Goal: Check status: Check status

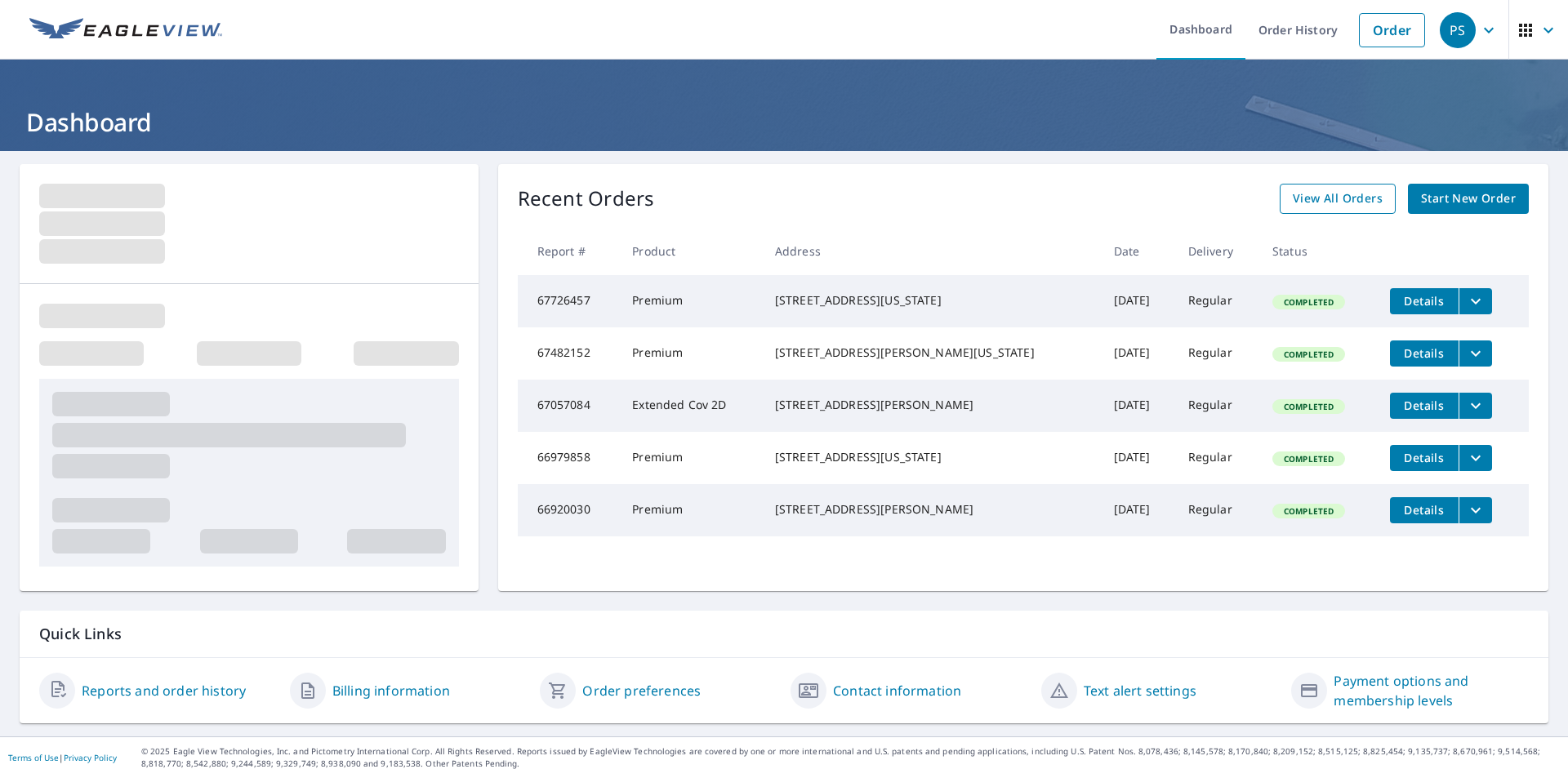
click at [1331, 199] on span "View All Orders" at bounding box center [1337, 199] width 90 height 20
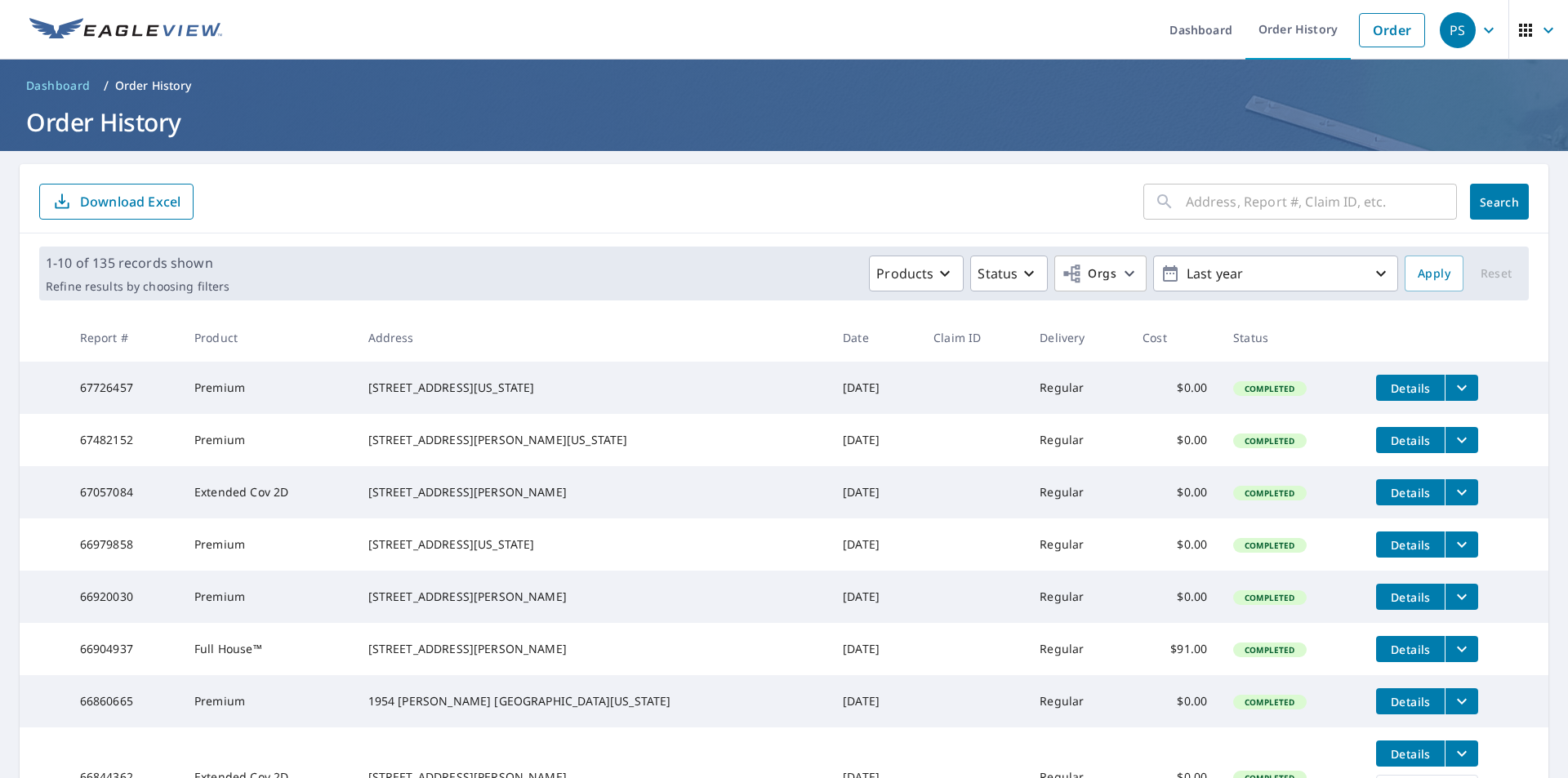
click at [1289, 205] on input "text" at bounding box center [1322, 201] width 272 height 46
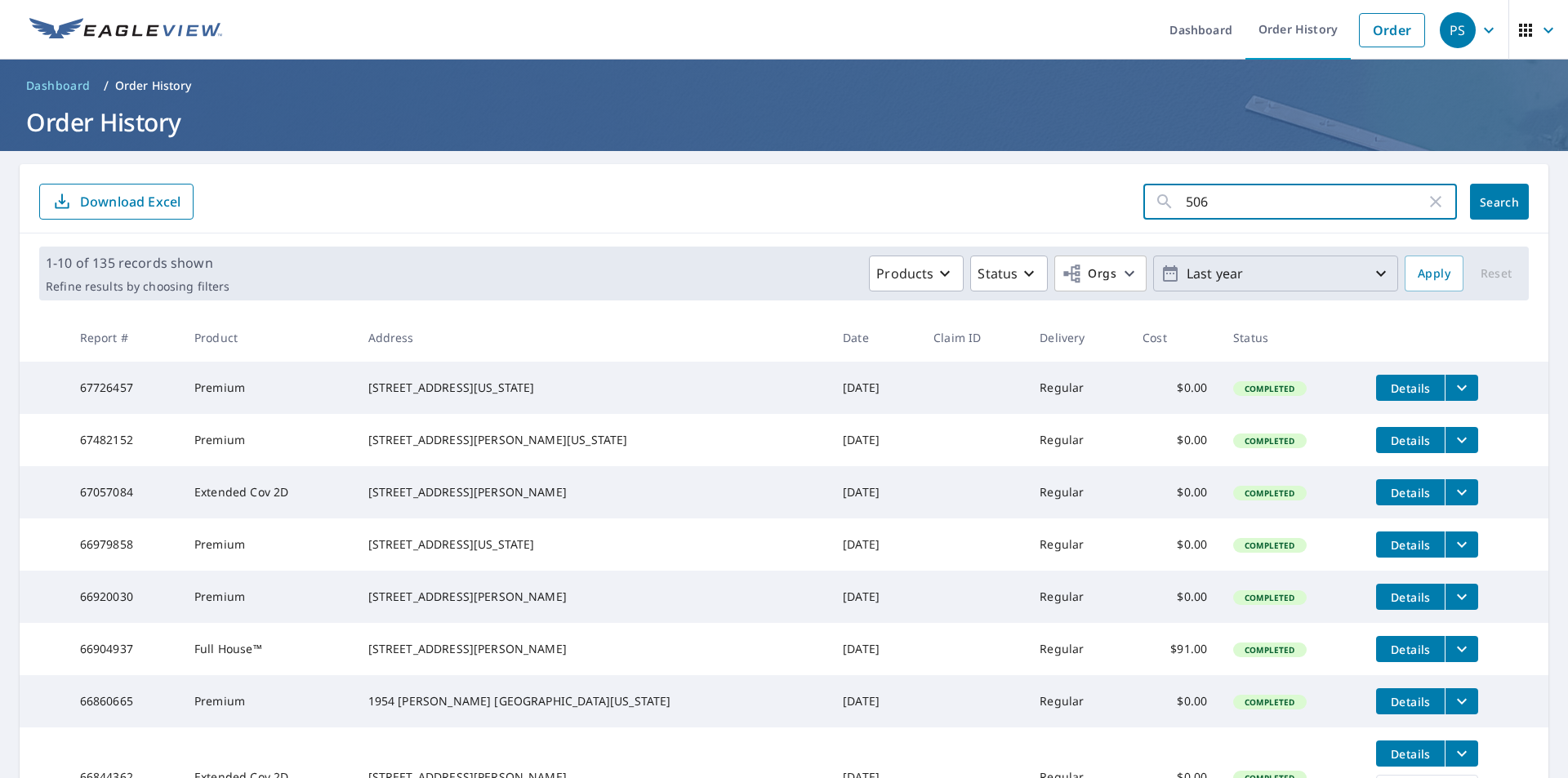
type input "506"
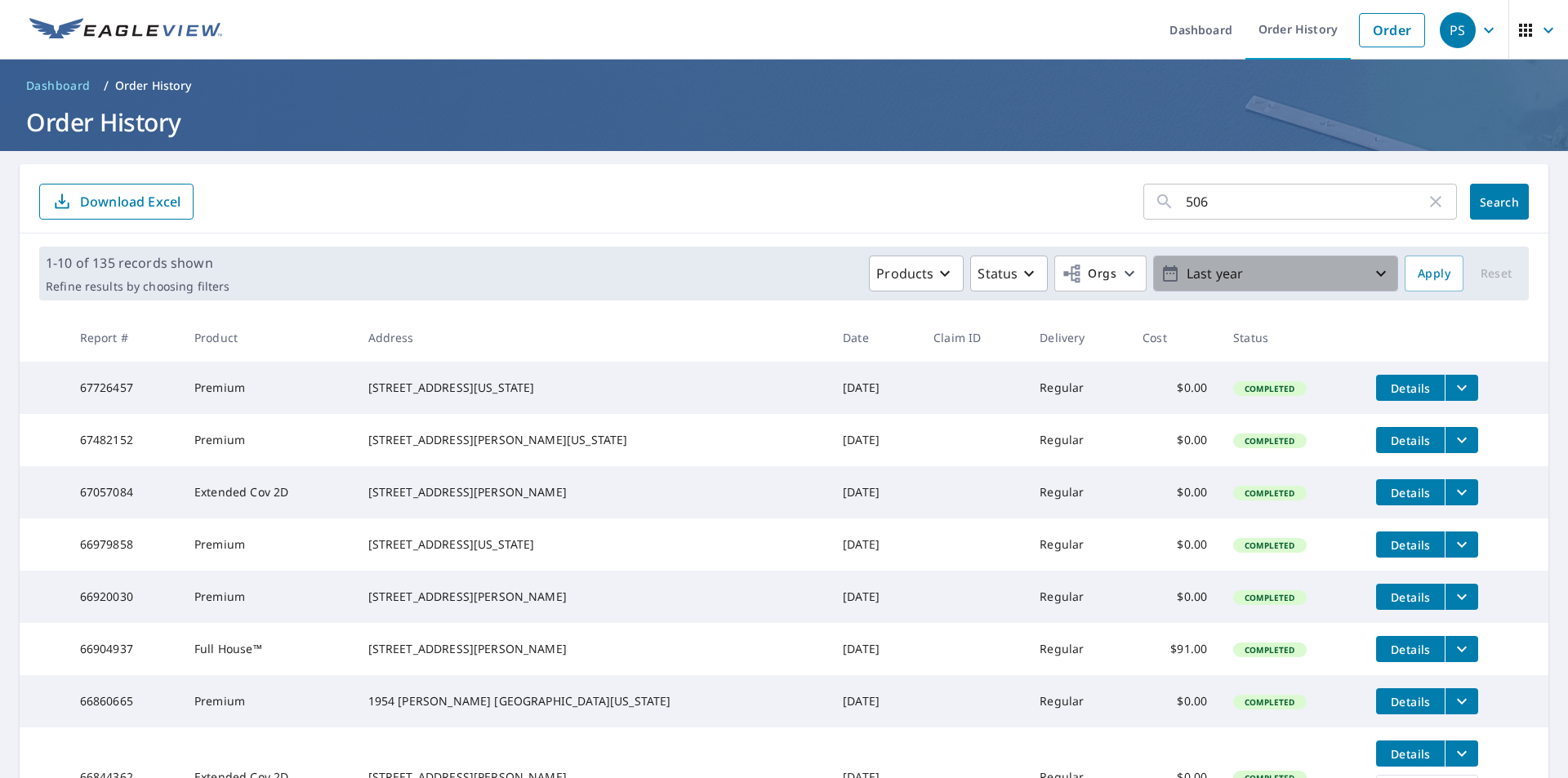
click at [1371, 275] on icon "button" at bounding box center [1381, 274] width 19 height 19
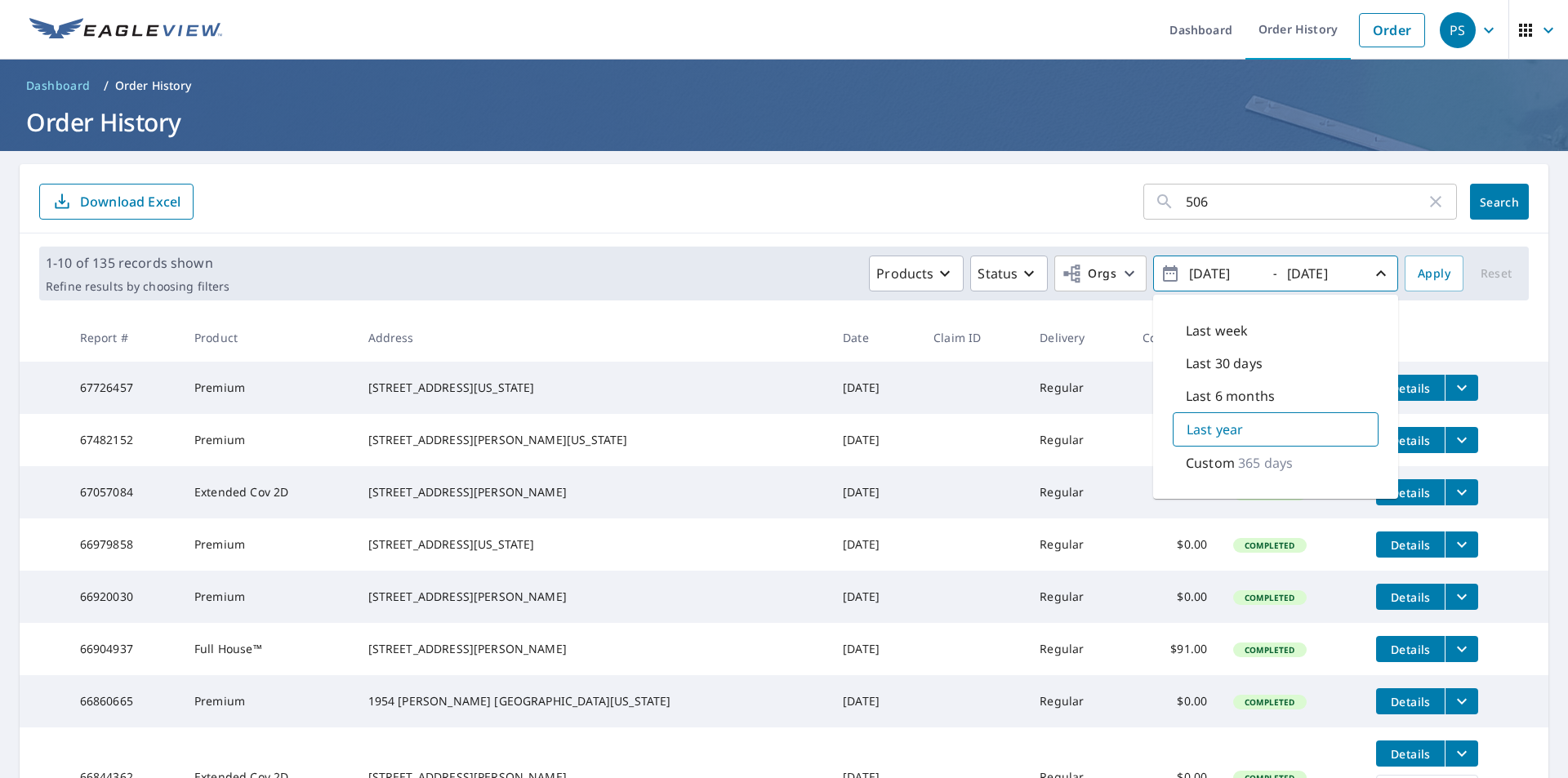
click at [1277, 385] on div "Last 6 months" at bounding box center [1275, 397] width 206 height 33
type input "[DATE]"
click at [1422, 282] on span "Apply" at bounding box center [1434, 274] width 33 height 20
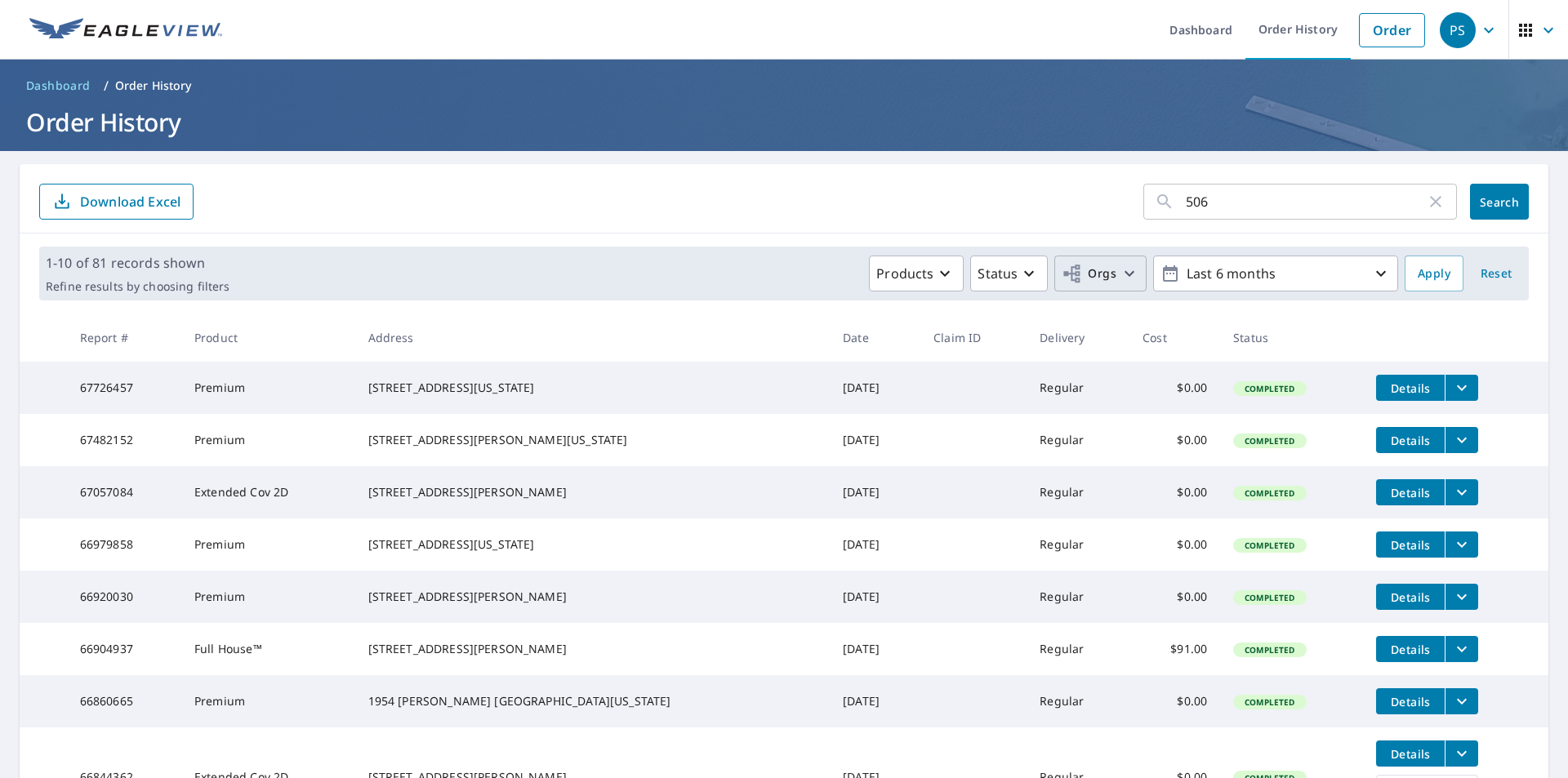
click at [1122, 276] on icon "button" at bounding box center [1129, 274] width 19 height 19
click at [770, 365] on input "[PERSON_NAME] [PERSON_NAME]" at bounding box center [770, 368] width 19 height 19
checkbox input "true"
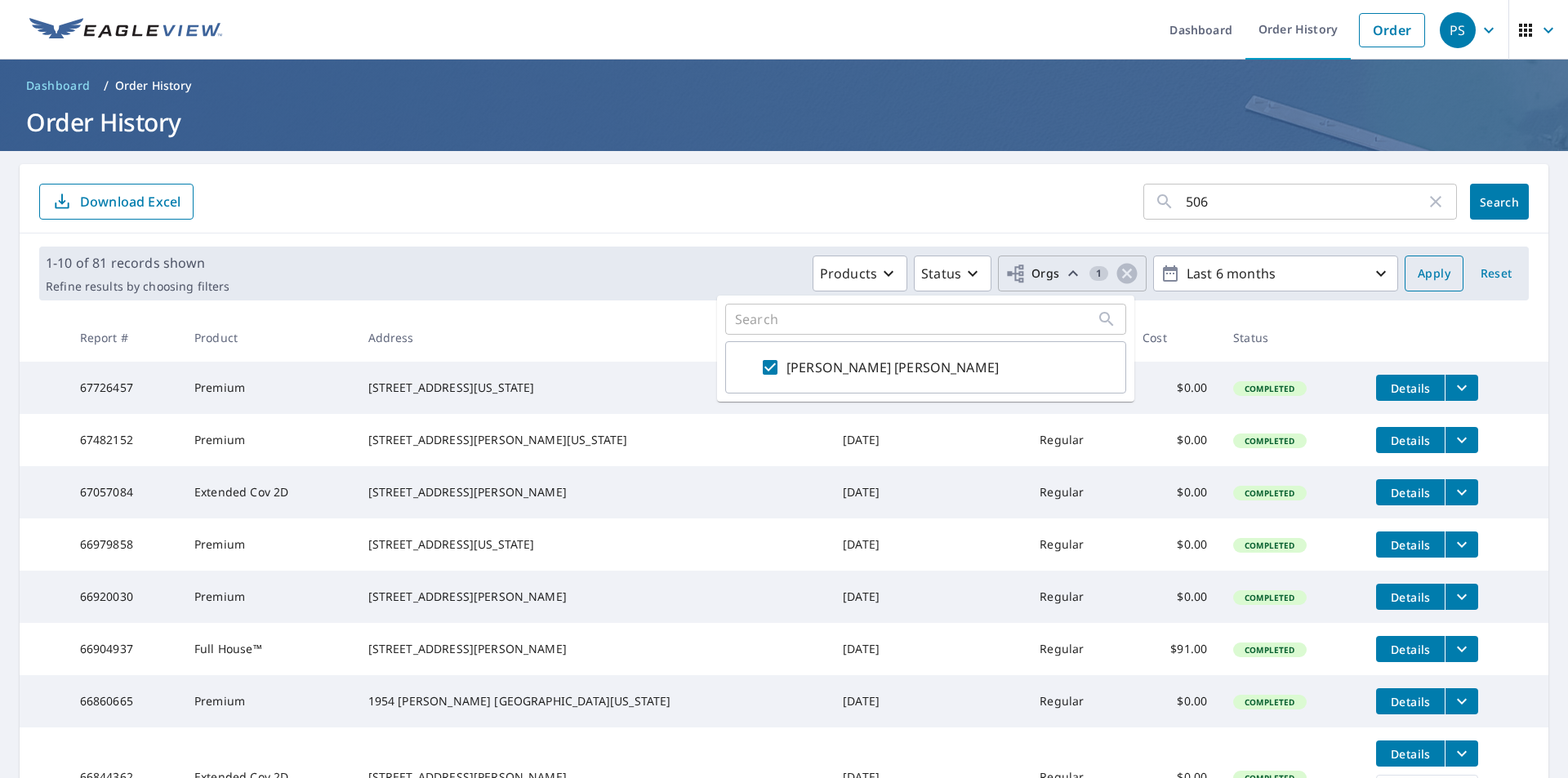
click at [1432, 275] on span "Apply" at bounding box center [1434, 274] width 33 height 20
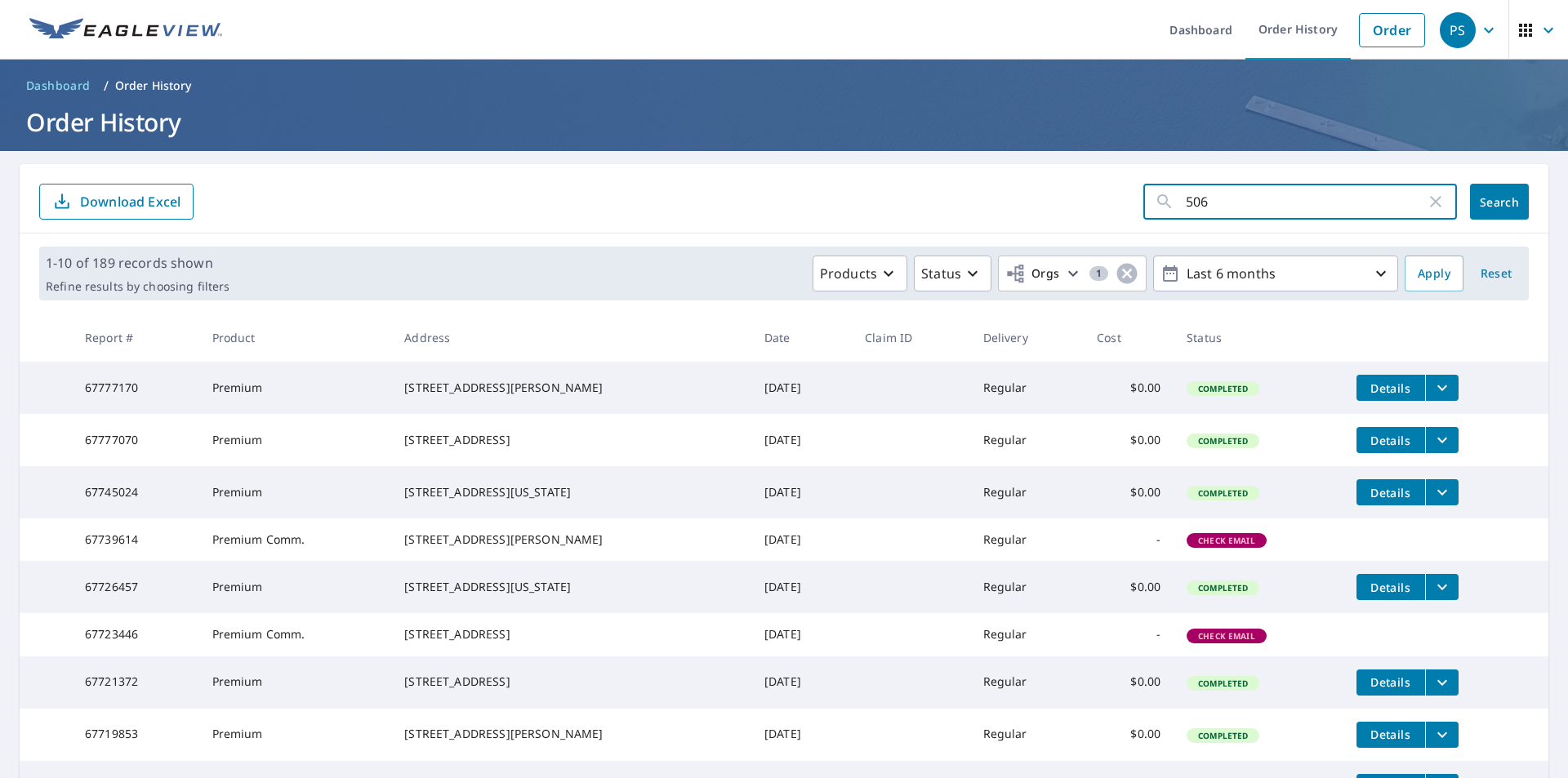
click at [1237, 207] on input "506" at bounding box center [1306, 201] width 240 height 46
type input "[STREET_ADDRESS]"
click at [1493, 214] on button "Search" at bounding box center [1499, 201] width 59 height 36
